Goal: Find specific page/section: Find specific page/section

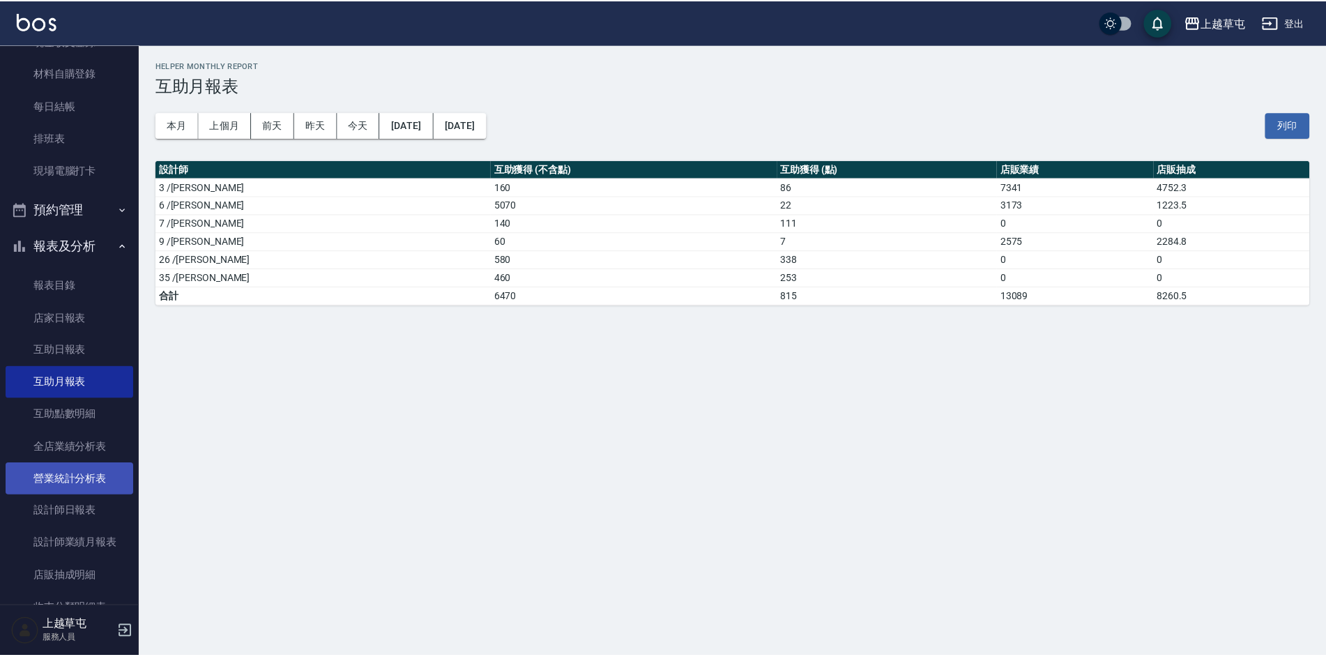
scroll to position [139, 0]
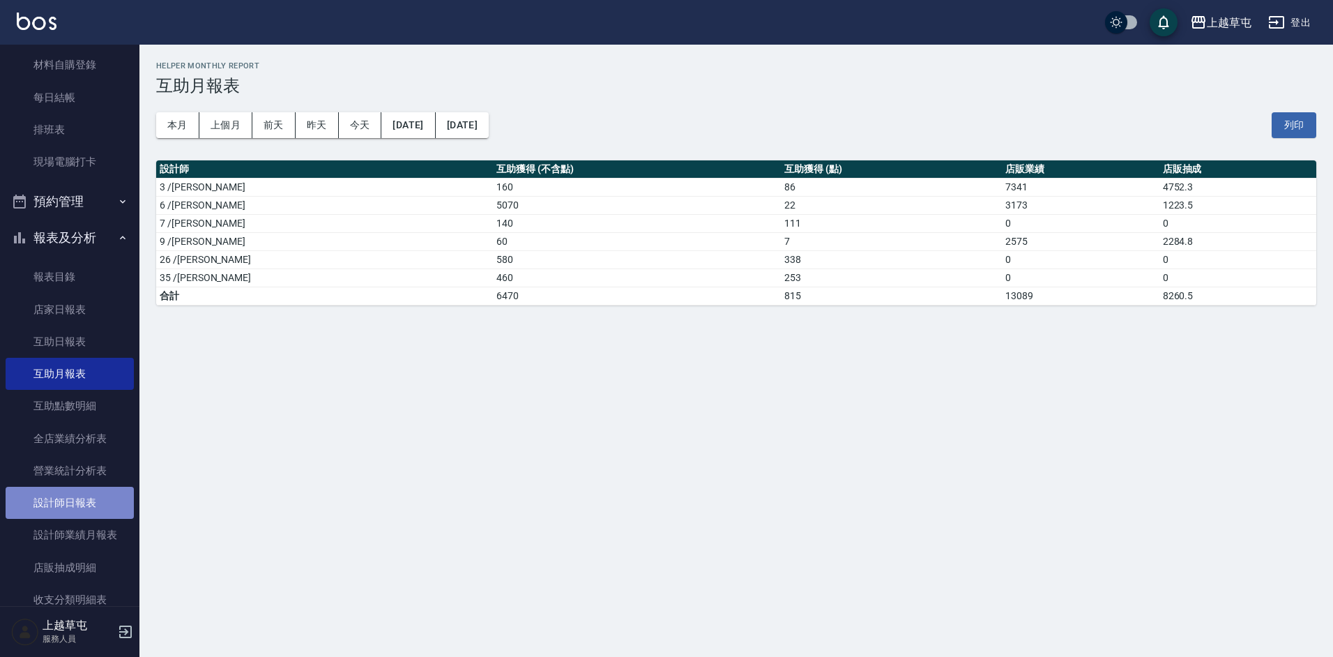
click at [89, 503] on link "設計師日報表" at bounding box center [70, 503] width 128 height 32
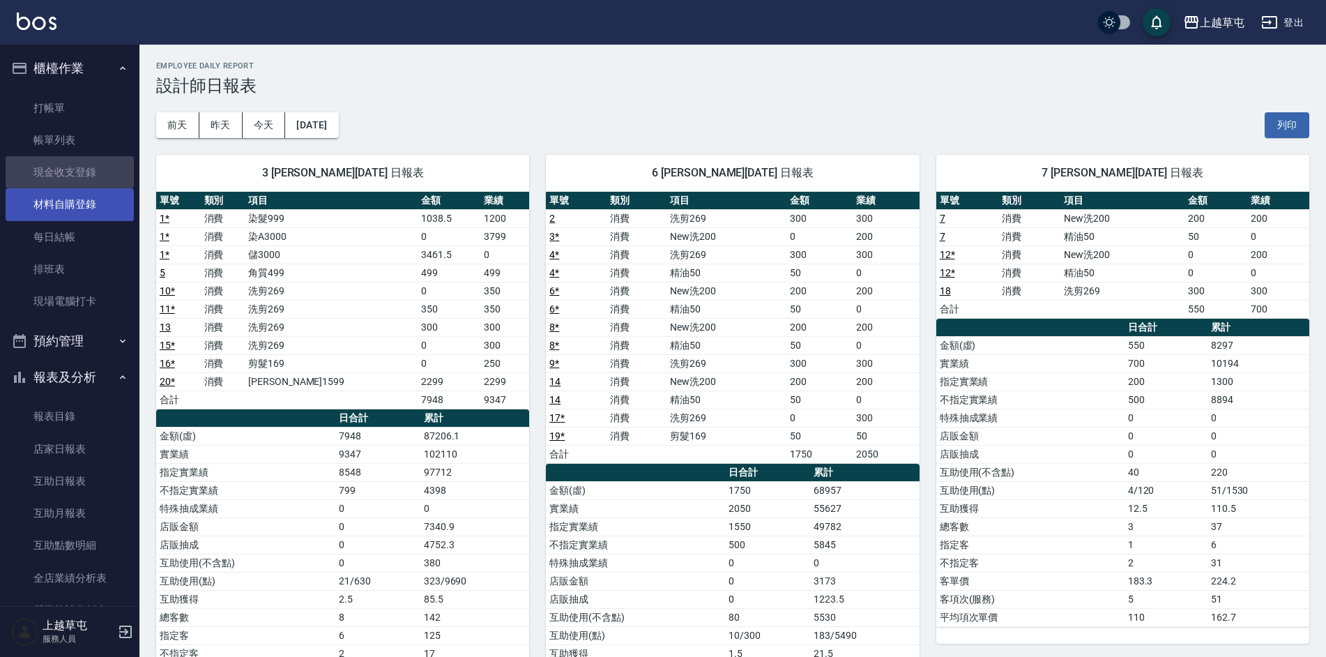
drag, startPoint x: 72, startPoint y: 174, endPoint x: 91, endPoint y: 190, distance: 24.8
click at [72, 175] on link "現金收支登錄" at bounding box center [70, 172] width 128 height 32
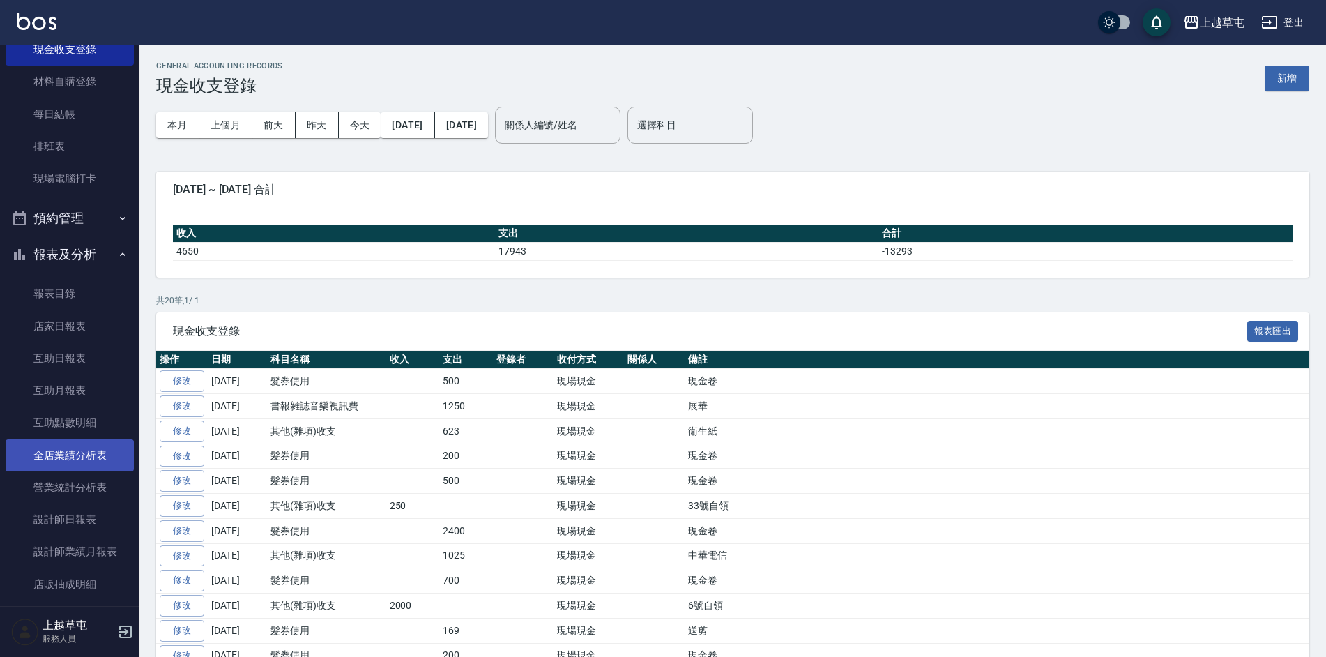
scroll to position [208, 0]
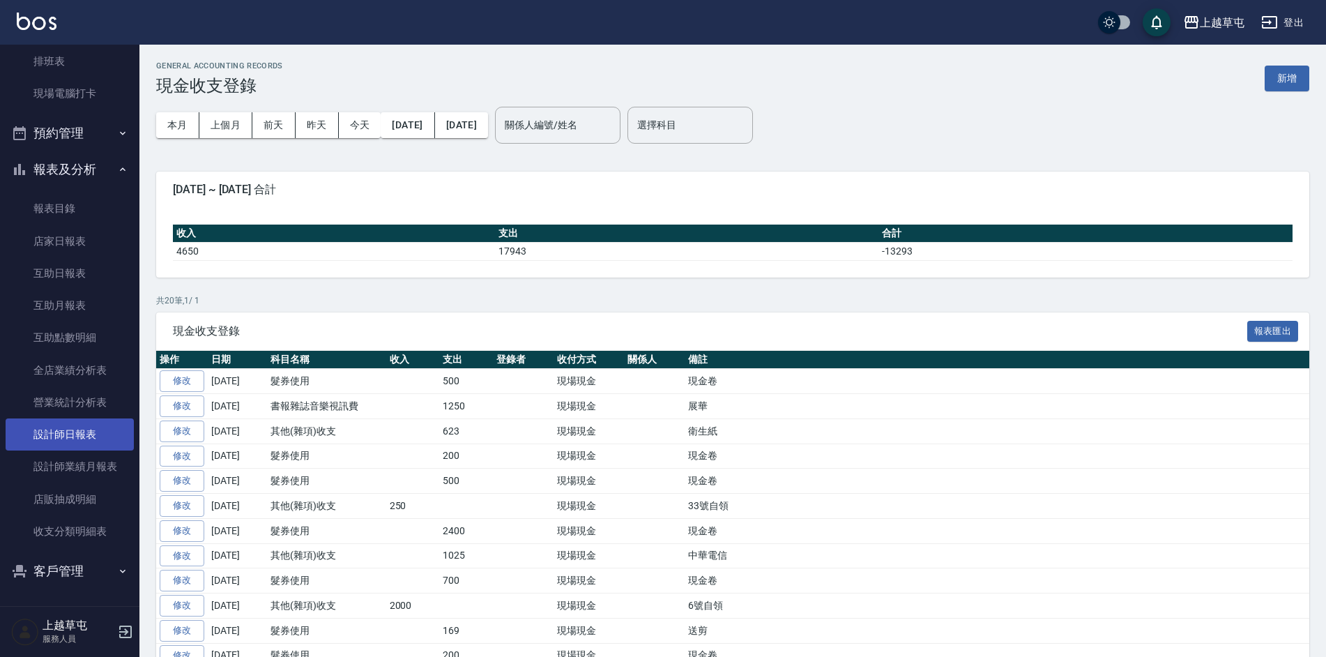
click at [72, 431] on link "設計師日報表" at bounding box center [70, 434] width 128 height 32
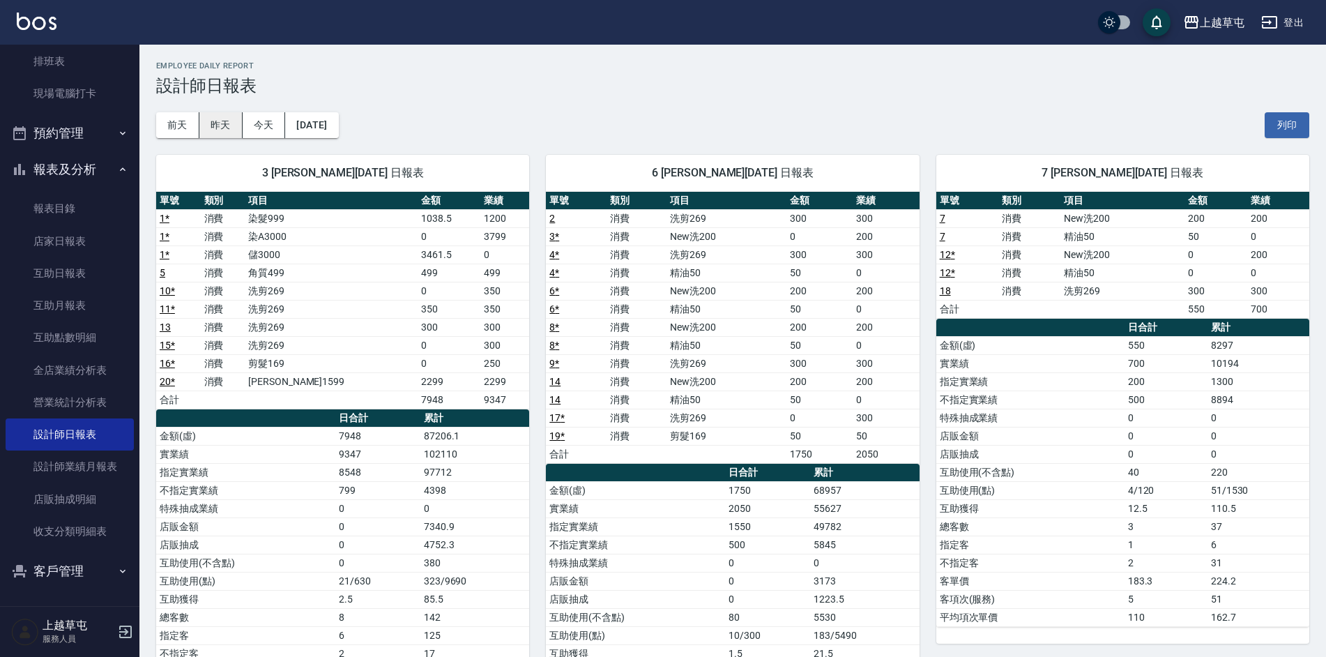
click at [225, 130] on button "昨天" at bounding box center [220, 125] width 43 height 26
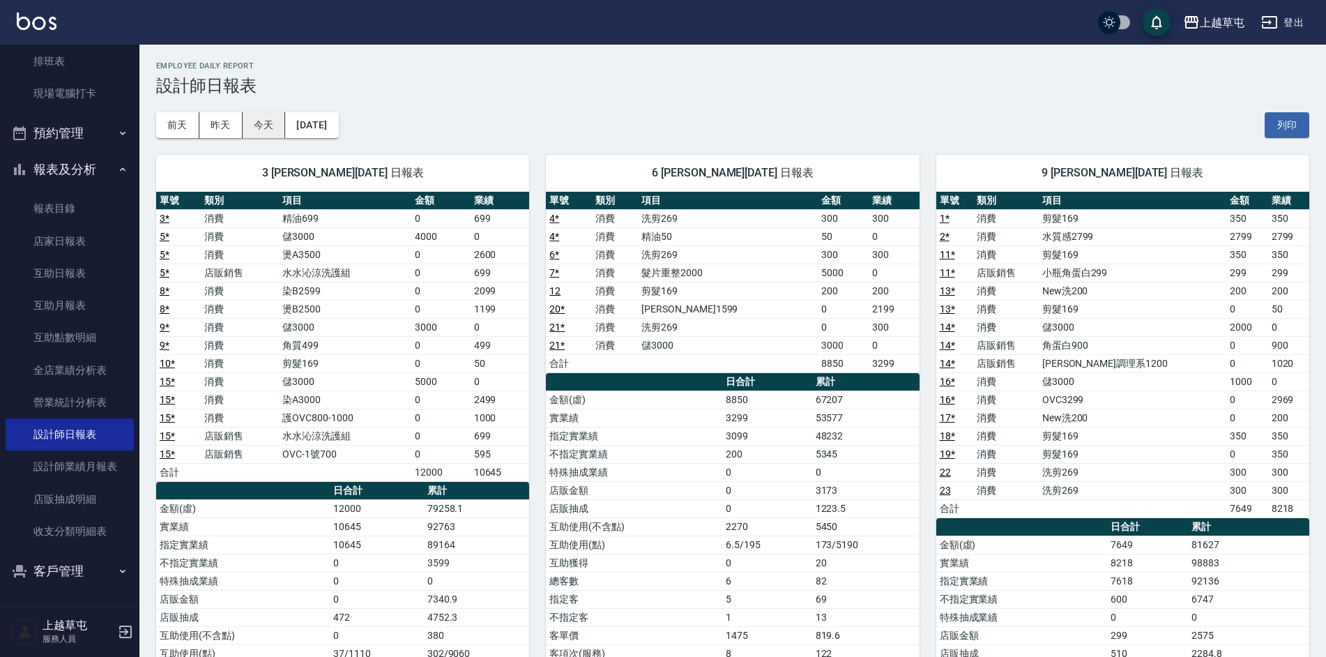
click at [262, 124] on button "今天" at bounding box center [264, 125] width 43 height 26
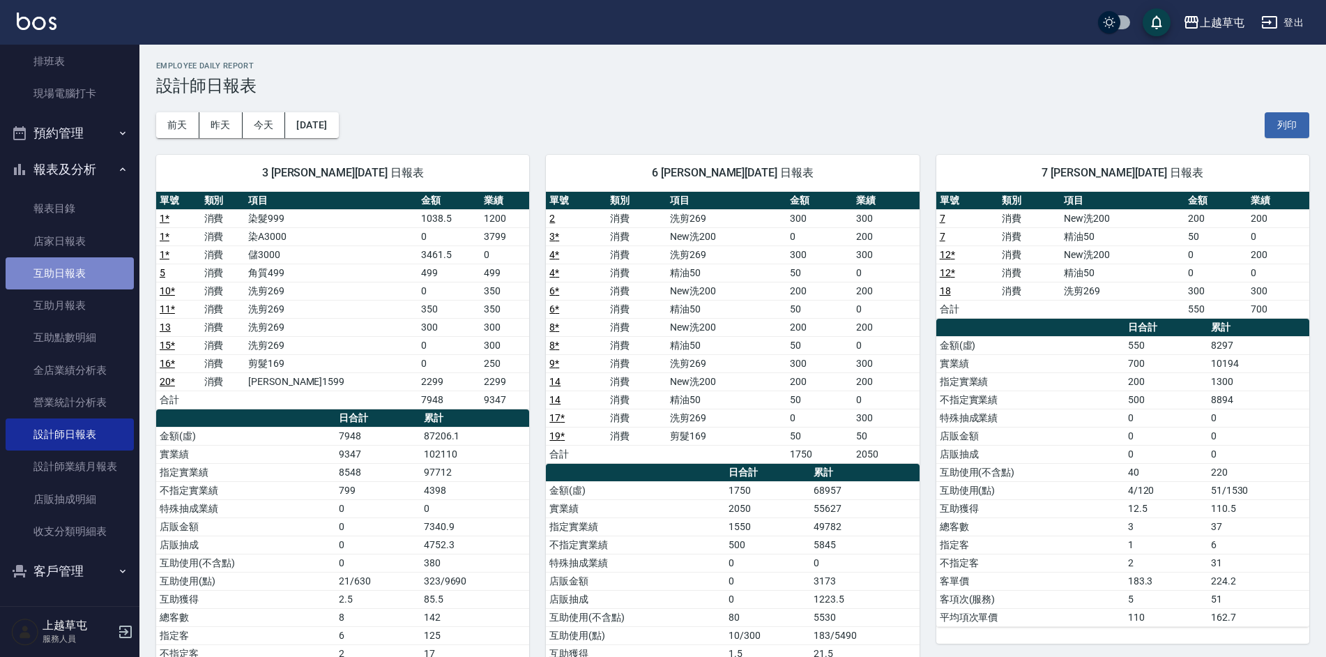
click at [73, 276] on link "互助日報表" at bounding box center [70, 273] width 128 height 32
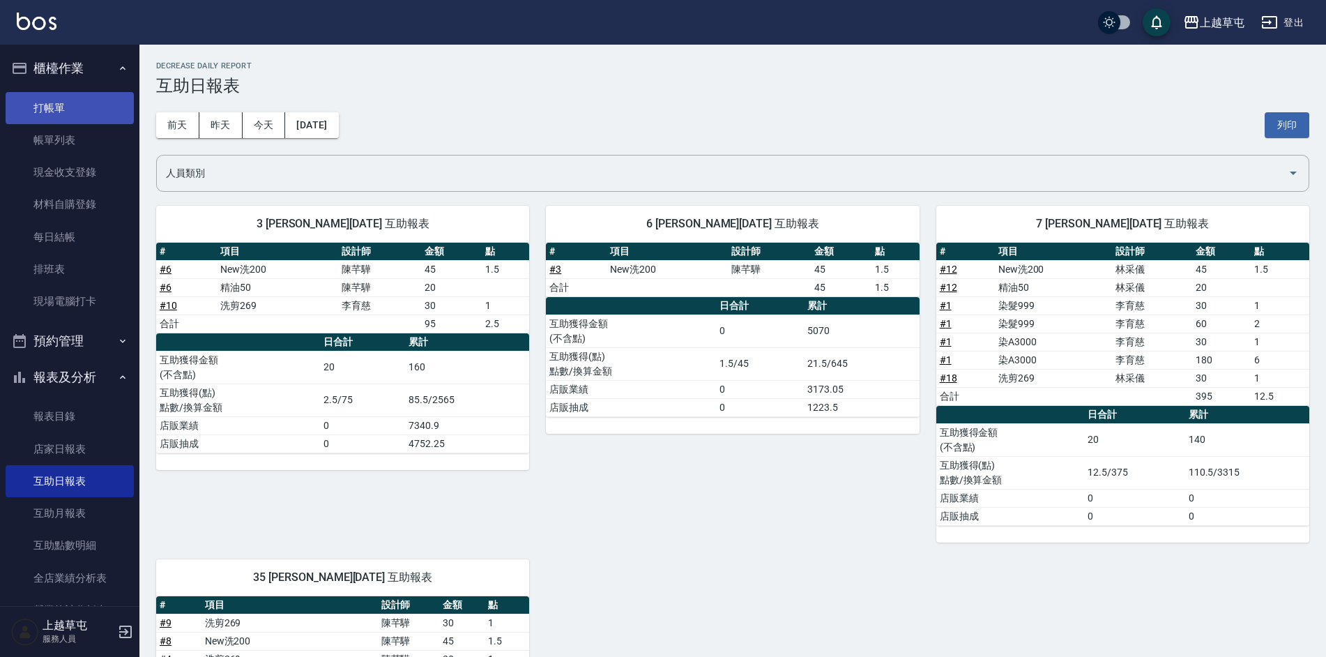
click at [63, 111] on link "打帳單" at bounding box center [70, 108] width 128 height 32
